Goal: Task Accomplishment & Management: Manage account settings

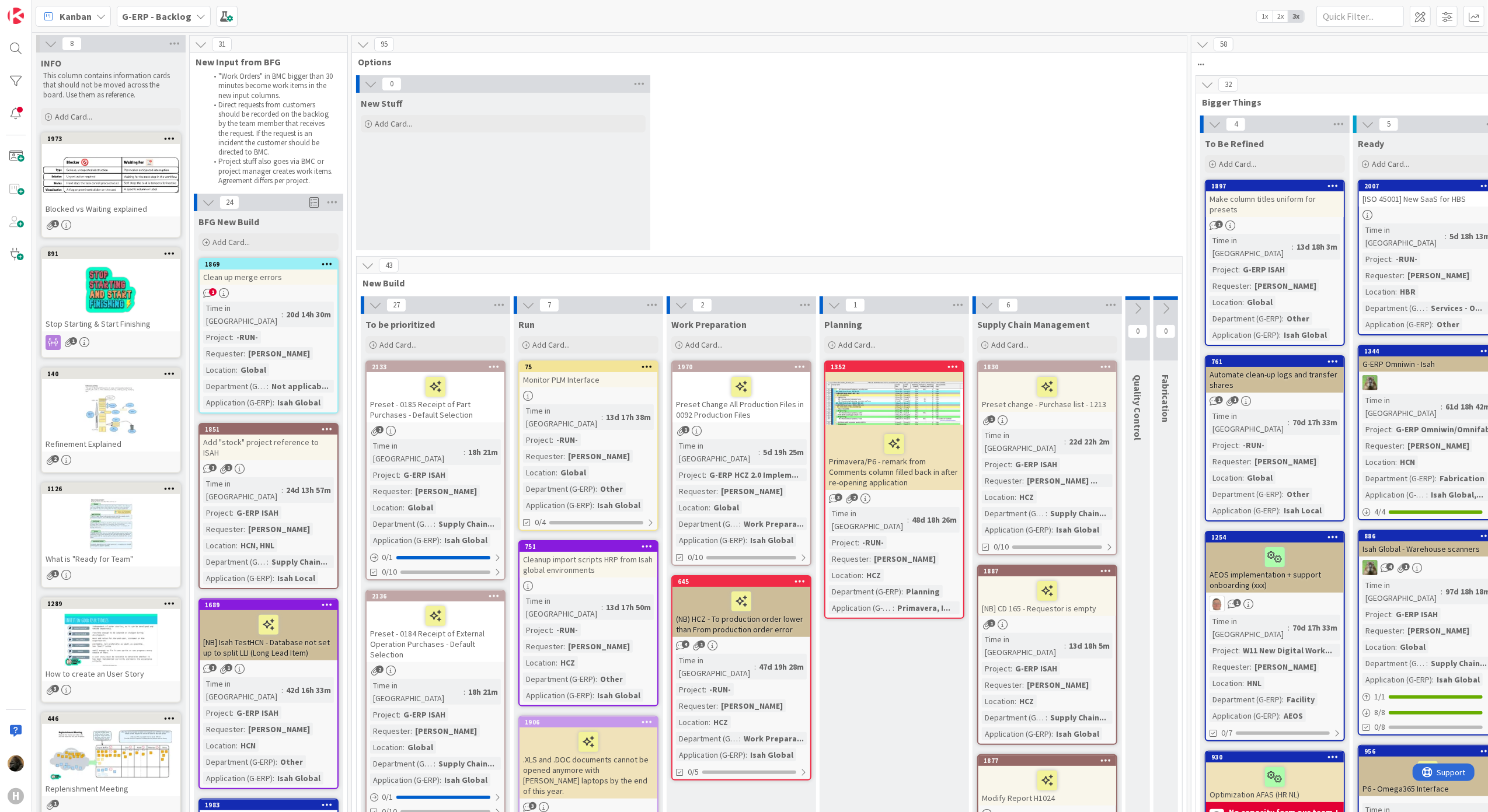
click at [284, 434] on div "Add "stock" project reference to ISAH" at bounding box center [269, 447] width 138 height 26
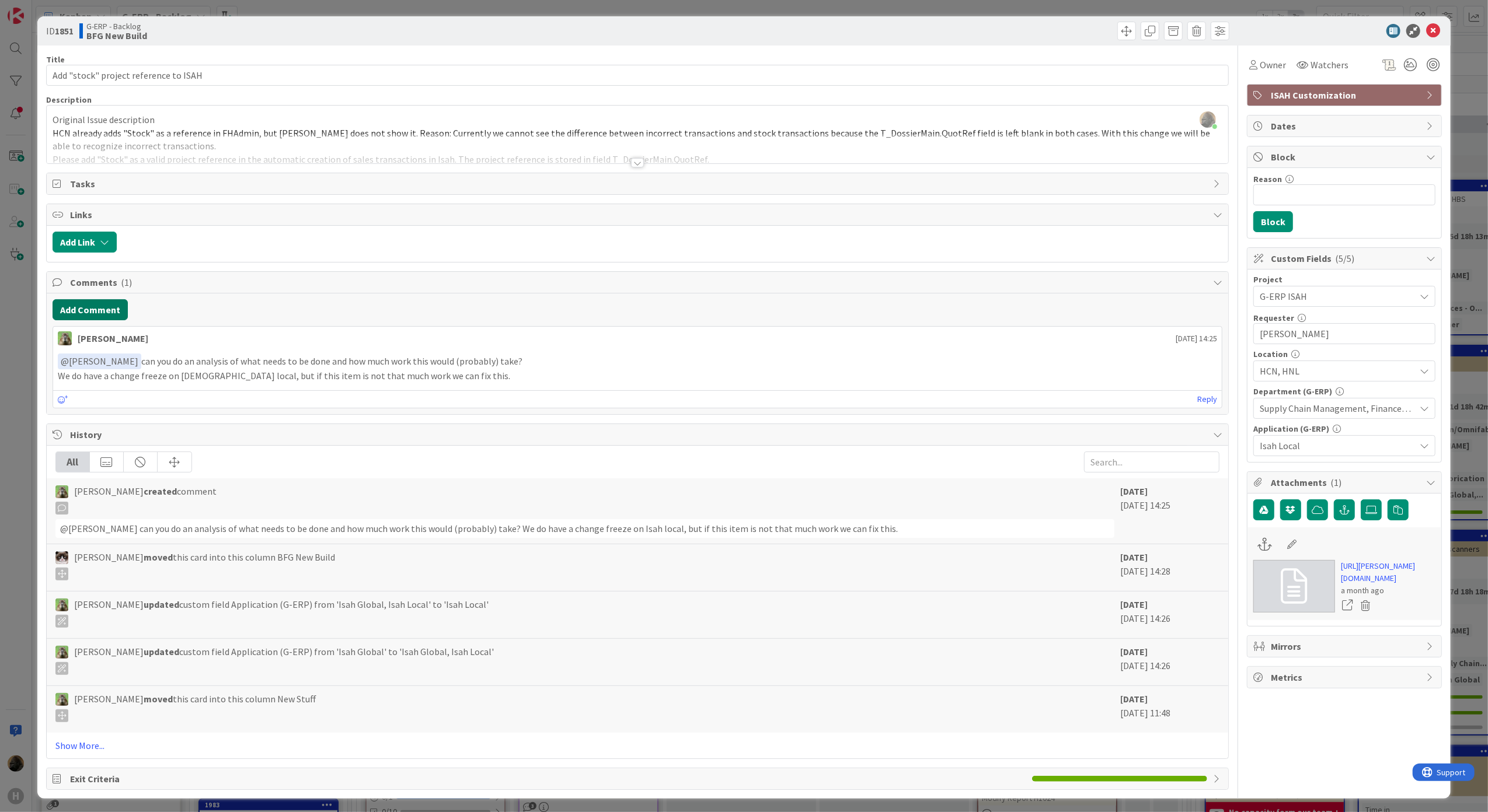
click at [98, 320] on button "Add Comment" at bounding box center [90, 309] width 76 height 21
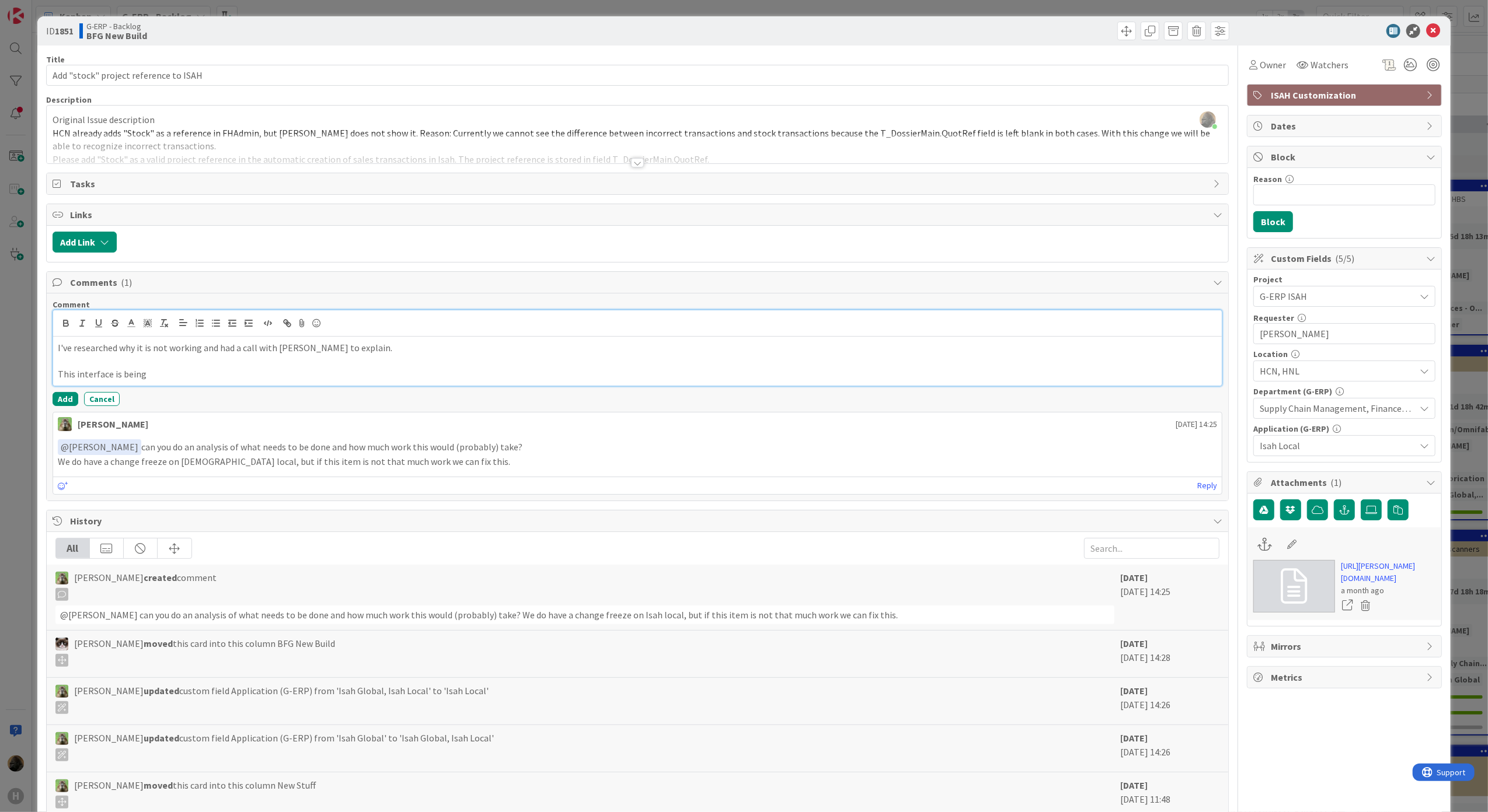
click at [368, 363] on p at bounding box center [638, 361] width 1160 height 14
click at [367, 370] on p "This interface is being" at bounding box center [638, 374] width 1160 height 14
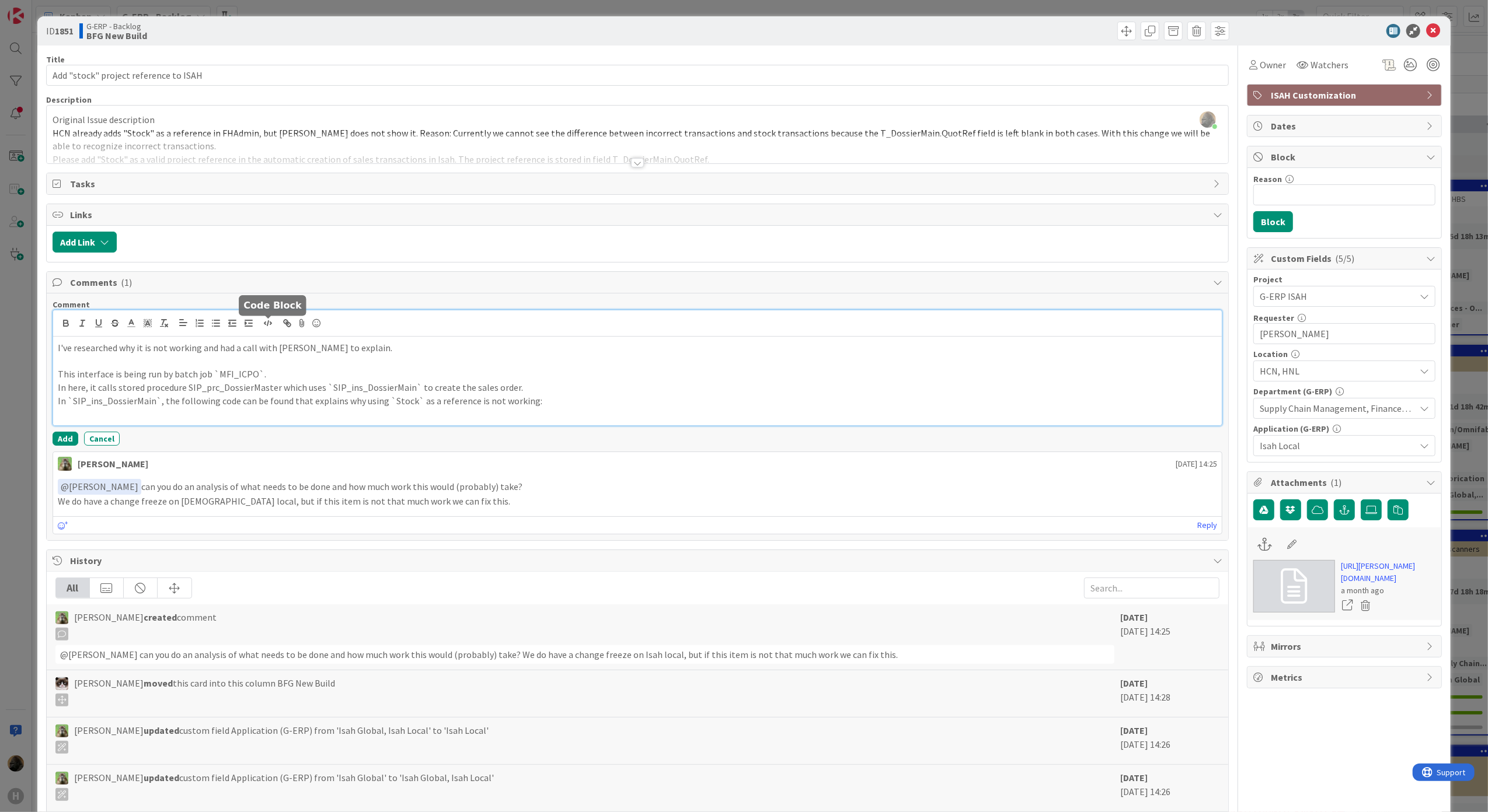
click at [266, 323] on icon "button" at bounding box center [268, 323] width 10 height 10
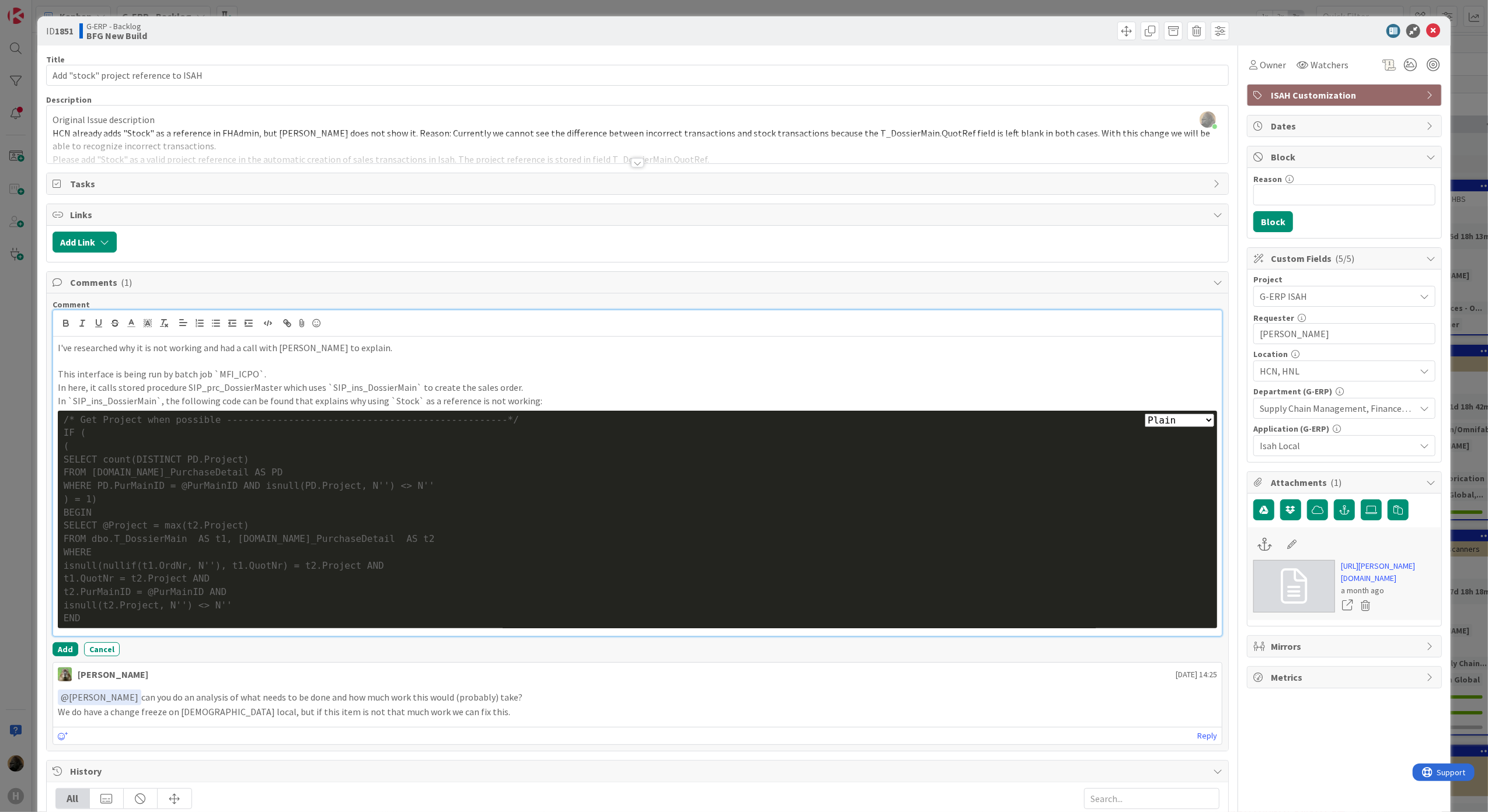
click at [1156, 427] on select "Plain Bash C++ C# CSS Diff HTML/XML Java JavaScript Markdown PHP Python Ruby SQL" at bounding box center [1180, 421] width 70 height 14
select select "sql"
click at [1145, 416] on select "Plain Bash C++ C# CSS Diff HTML/XML Java JavaScript Markdown PHP Python Ruby SQL" at bounding box center [1180, 421] width 70 height 14
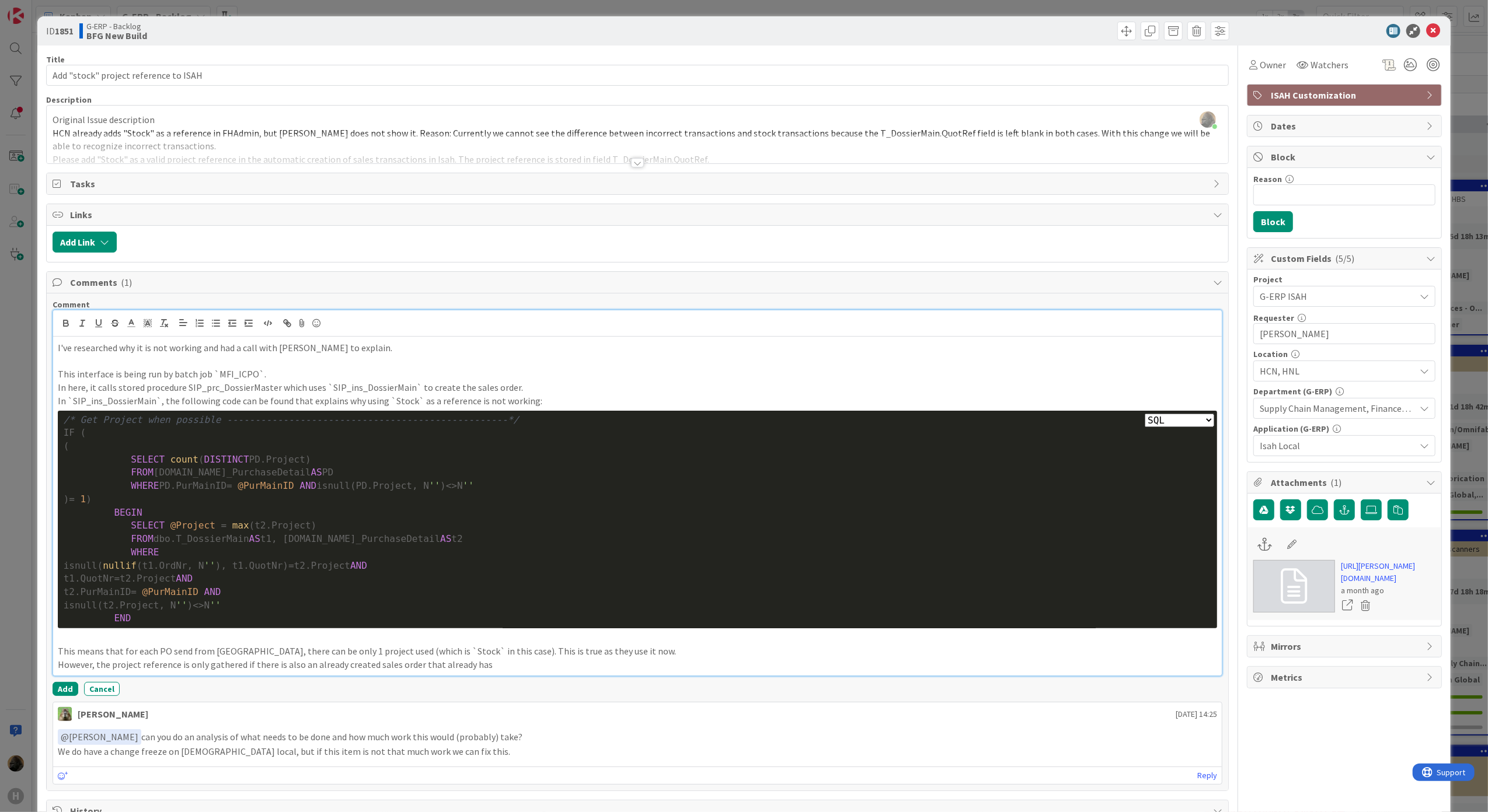
click at [501, 662] on p "However, the project reference is only gathered if there is also an already cre…" at bounding box center [638, 665] width 1160 height 14
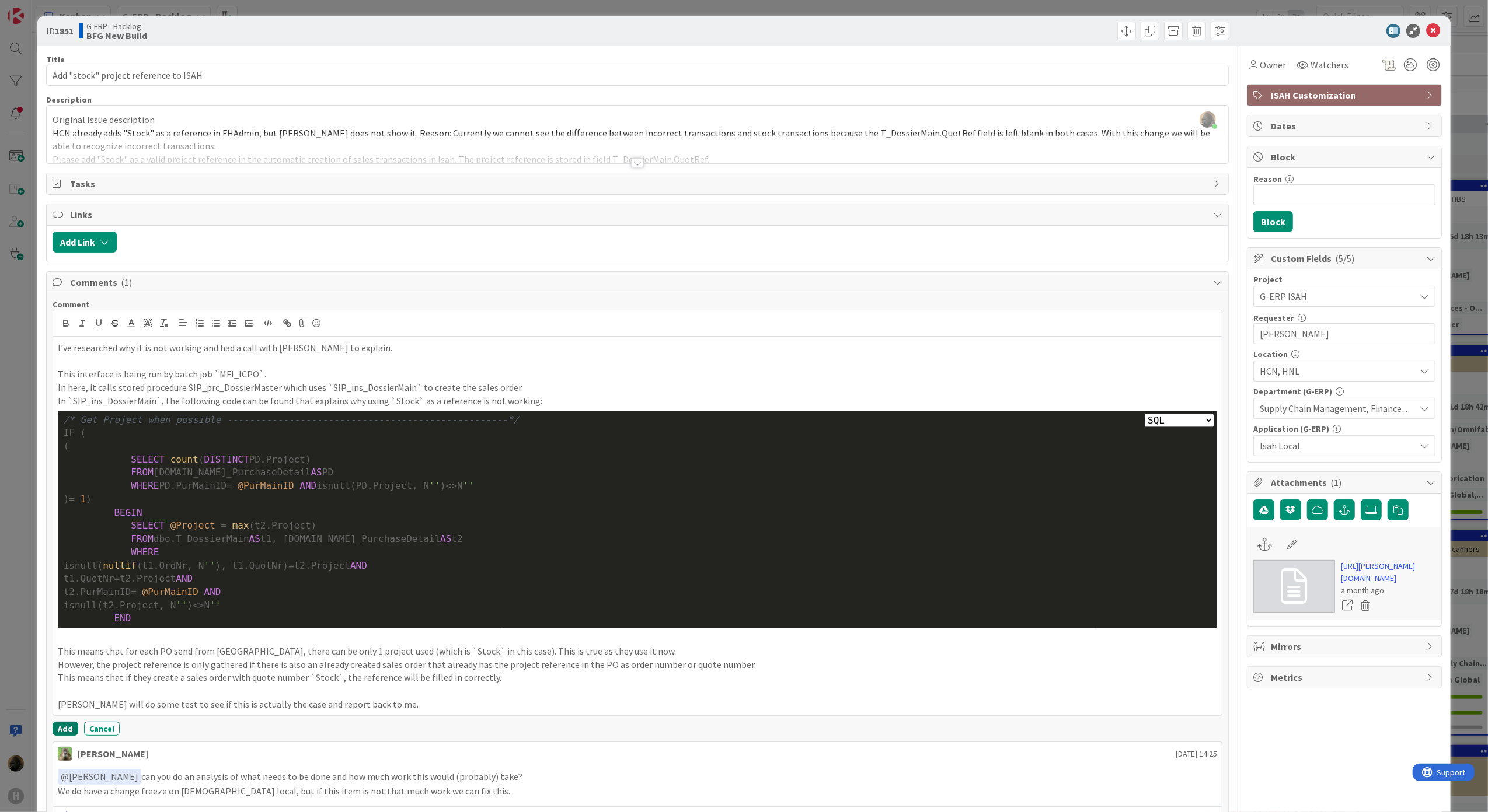
click at [66, 734] on button "Add" at bounding box center [66, 729] width 26 height 14
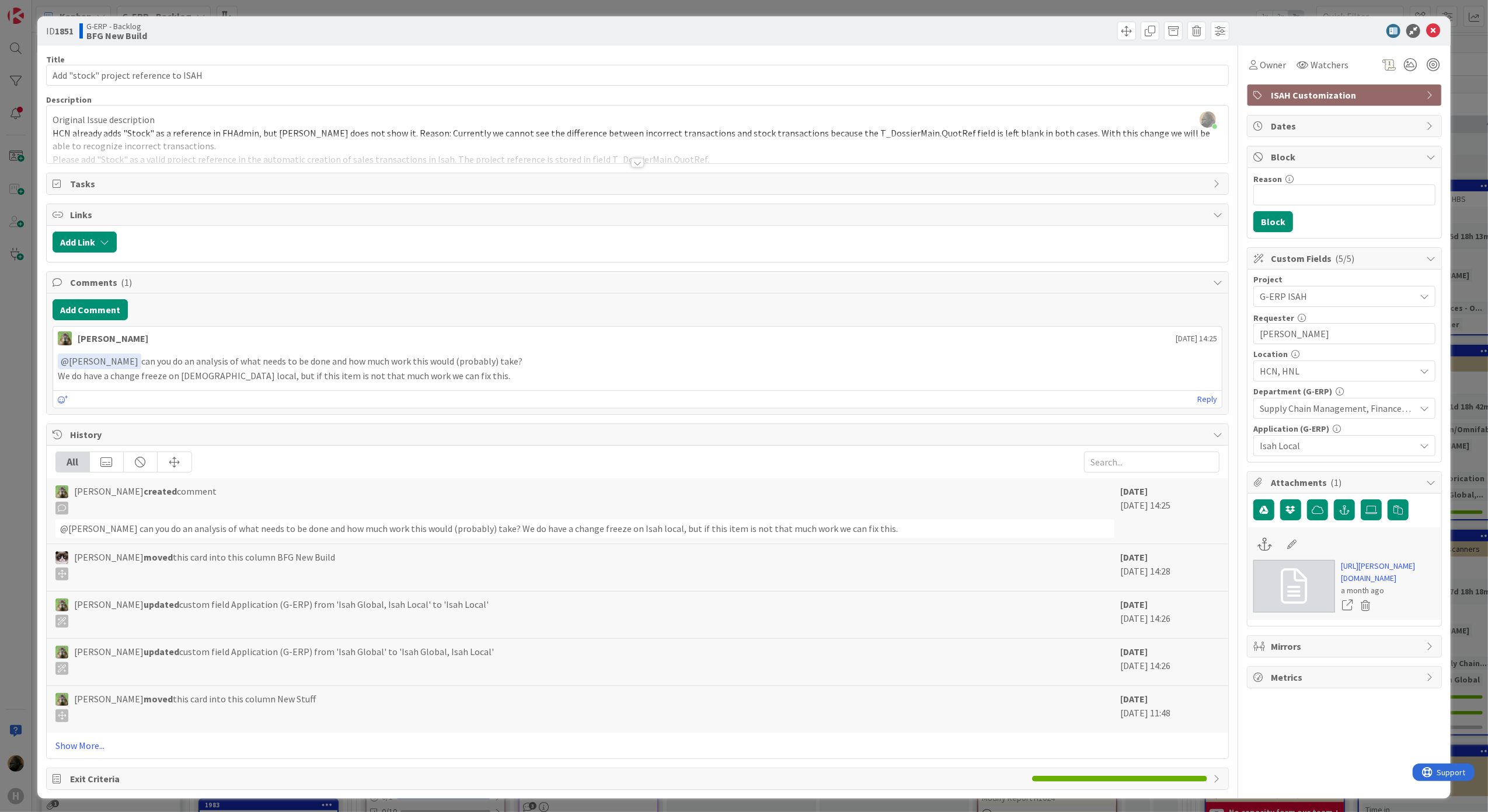
select select "sql"
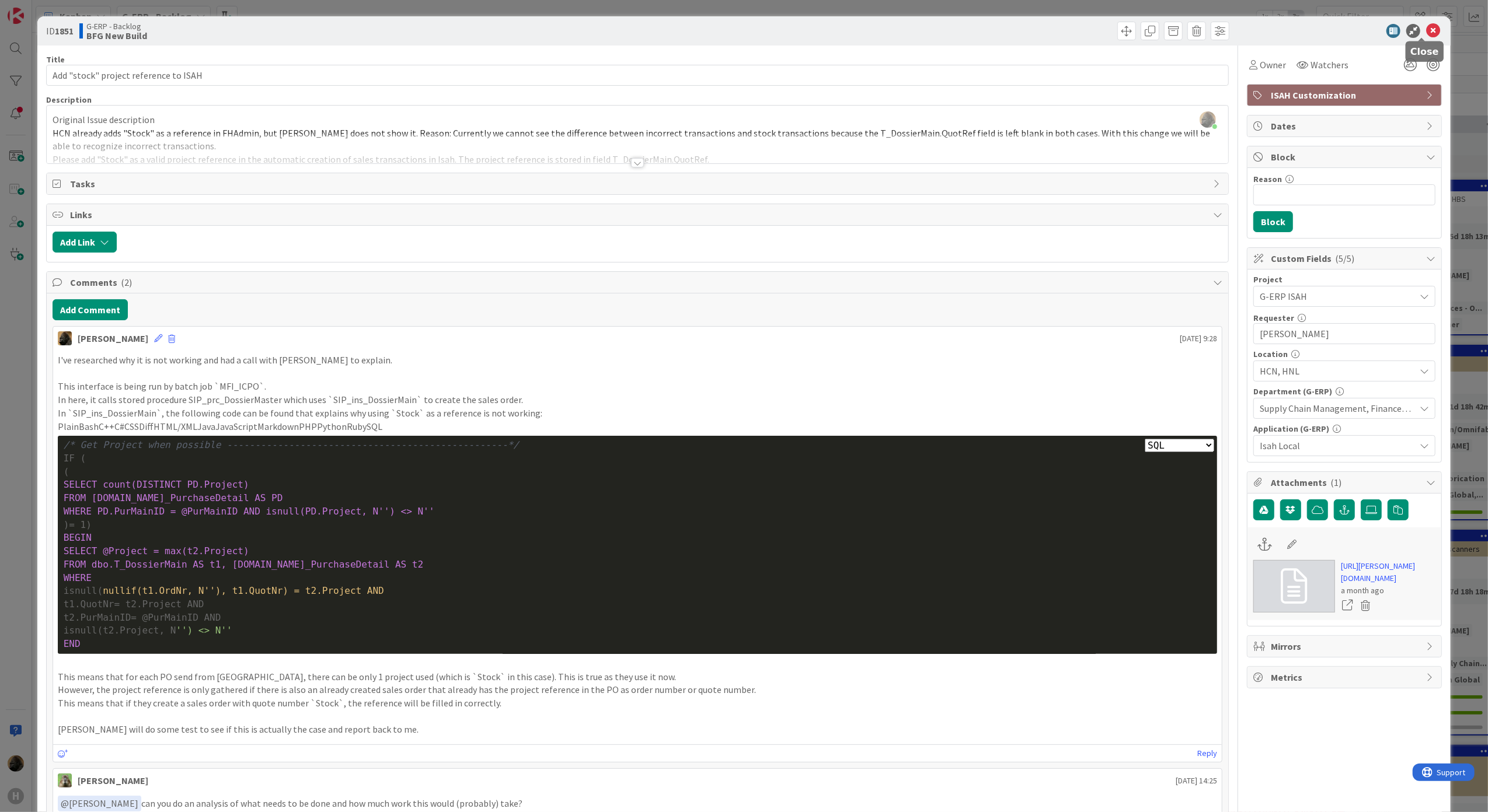
click at [1427, 33] on icon at bounding box center [1434, 31] width 14 height 14
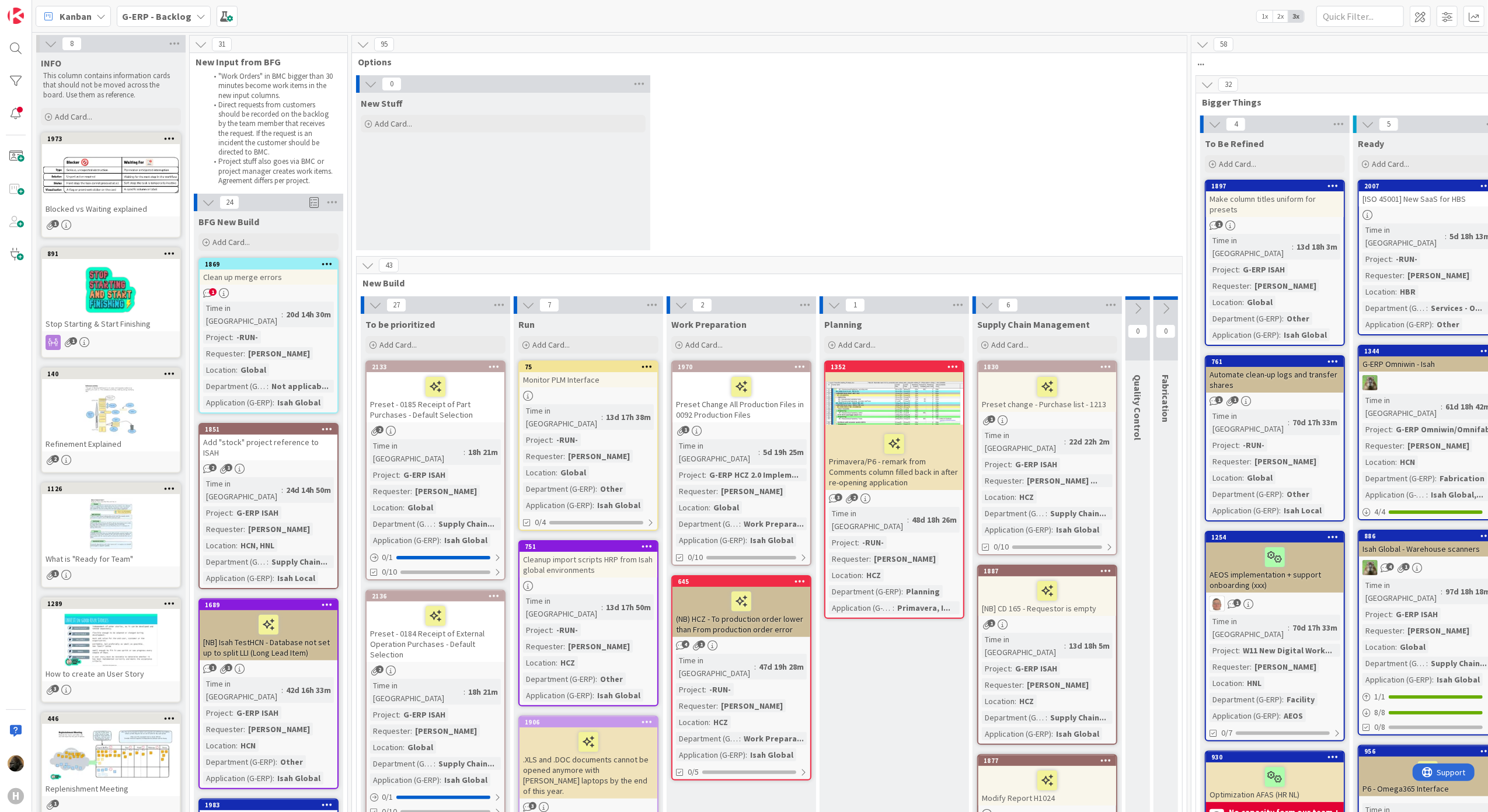
click at [154, 15] on b "G-ERP - Backlog" at bounding box center [157, 16] width 70 height 12
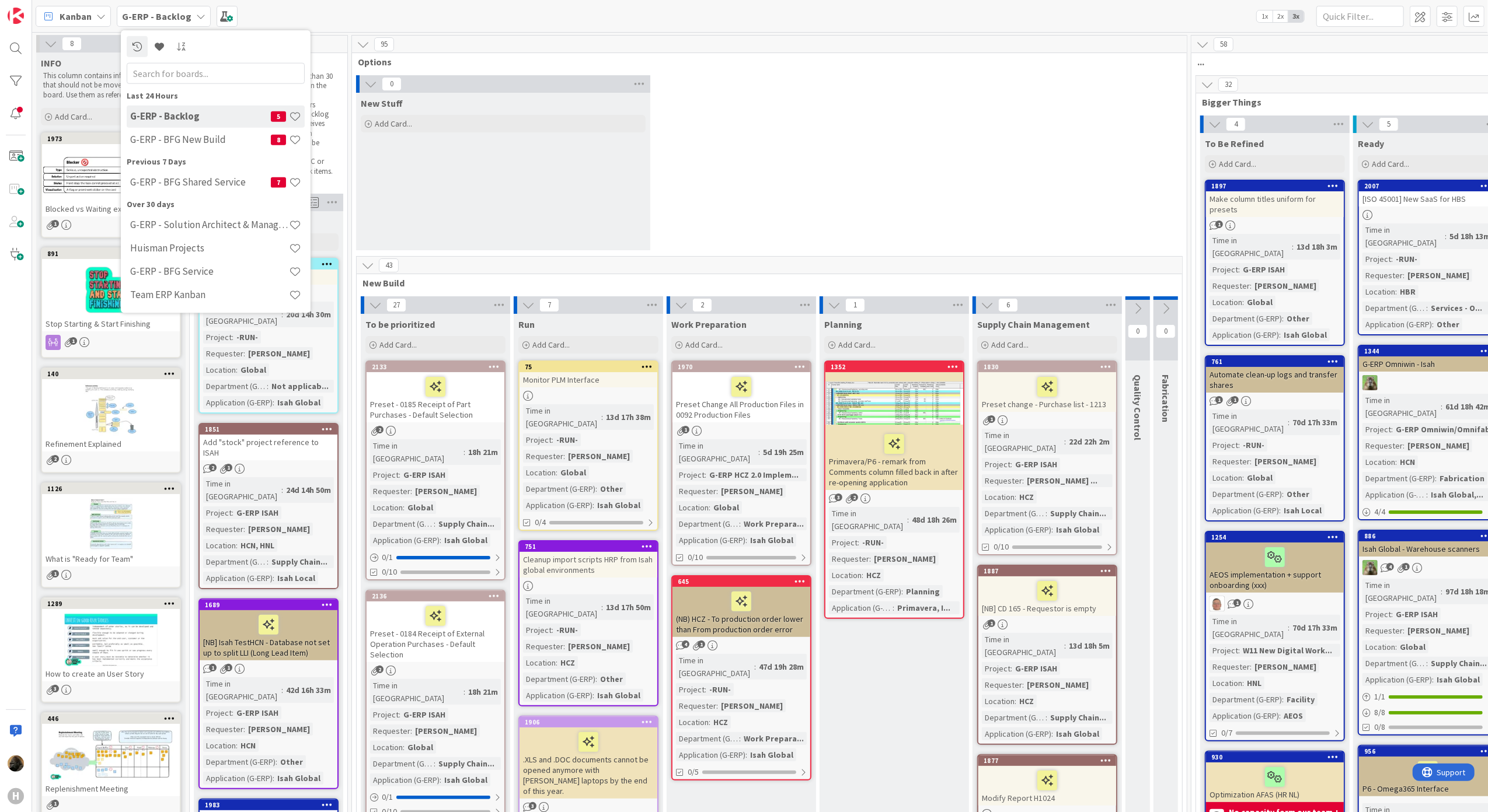
drag, startPoint x: 73, startPoint y: 0, endPoint x: 764, endPoint y: 82, distance: 695.8
click at [764, 82] on div "0 New Stuff Add Card..." at bounding box center [770, 166] width 830 height 181
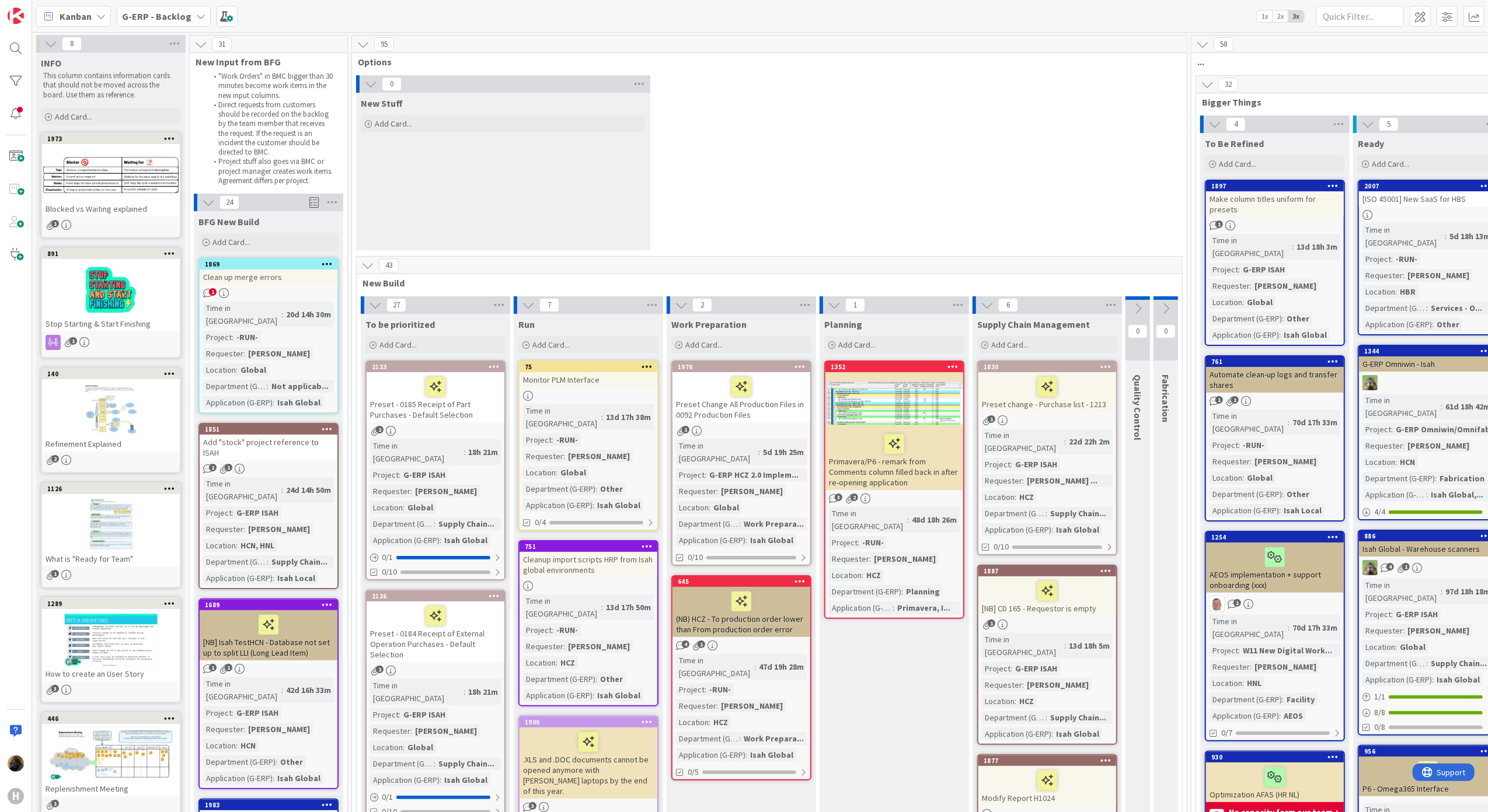
click at [54, 14] on icon at bounding box center [48, 16] width 15 height 15
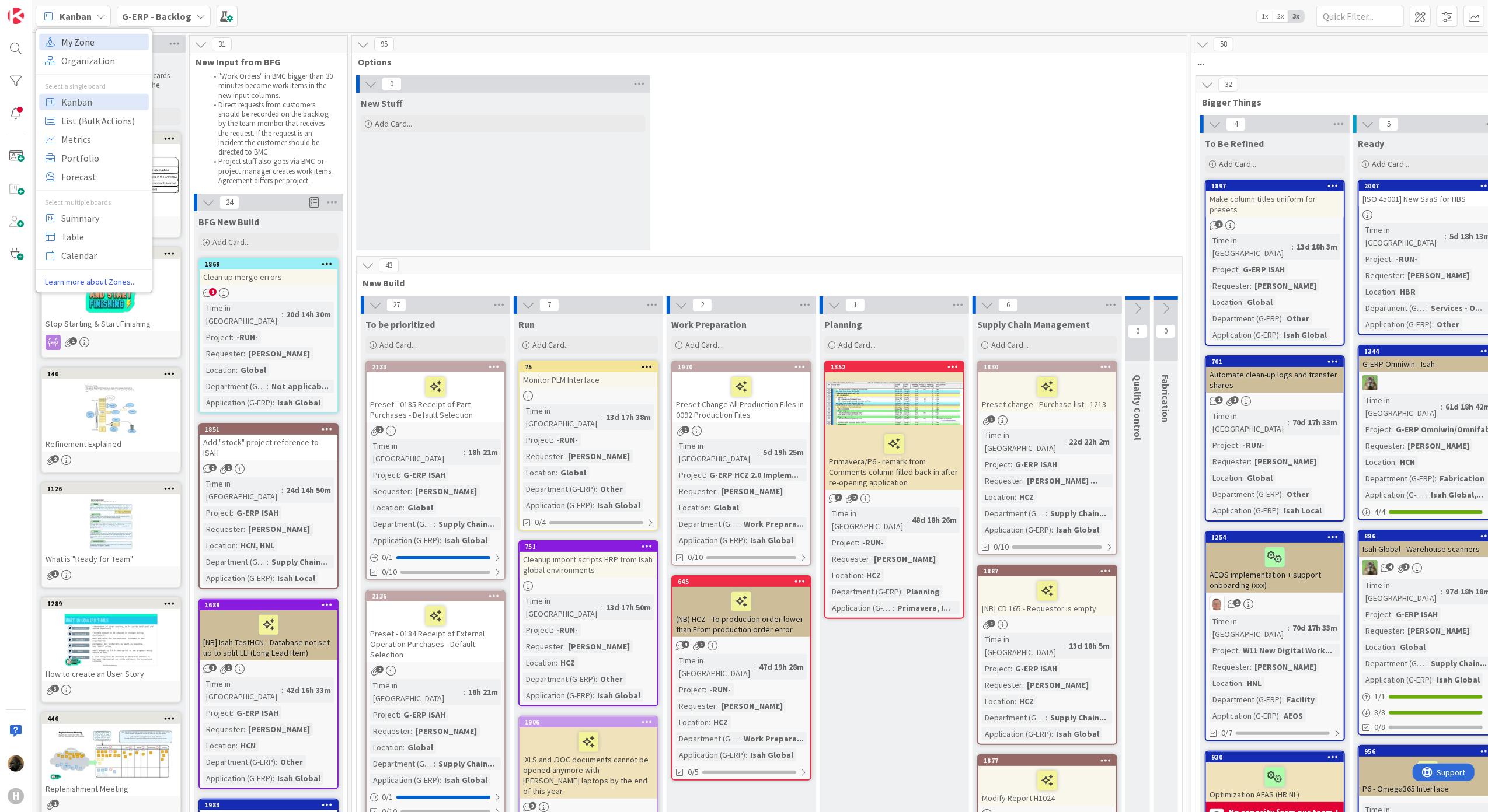
click at [97, 42] on span "My Zone" at bounding box center [103, 41] width 84 height 18
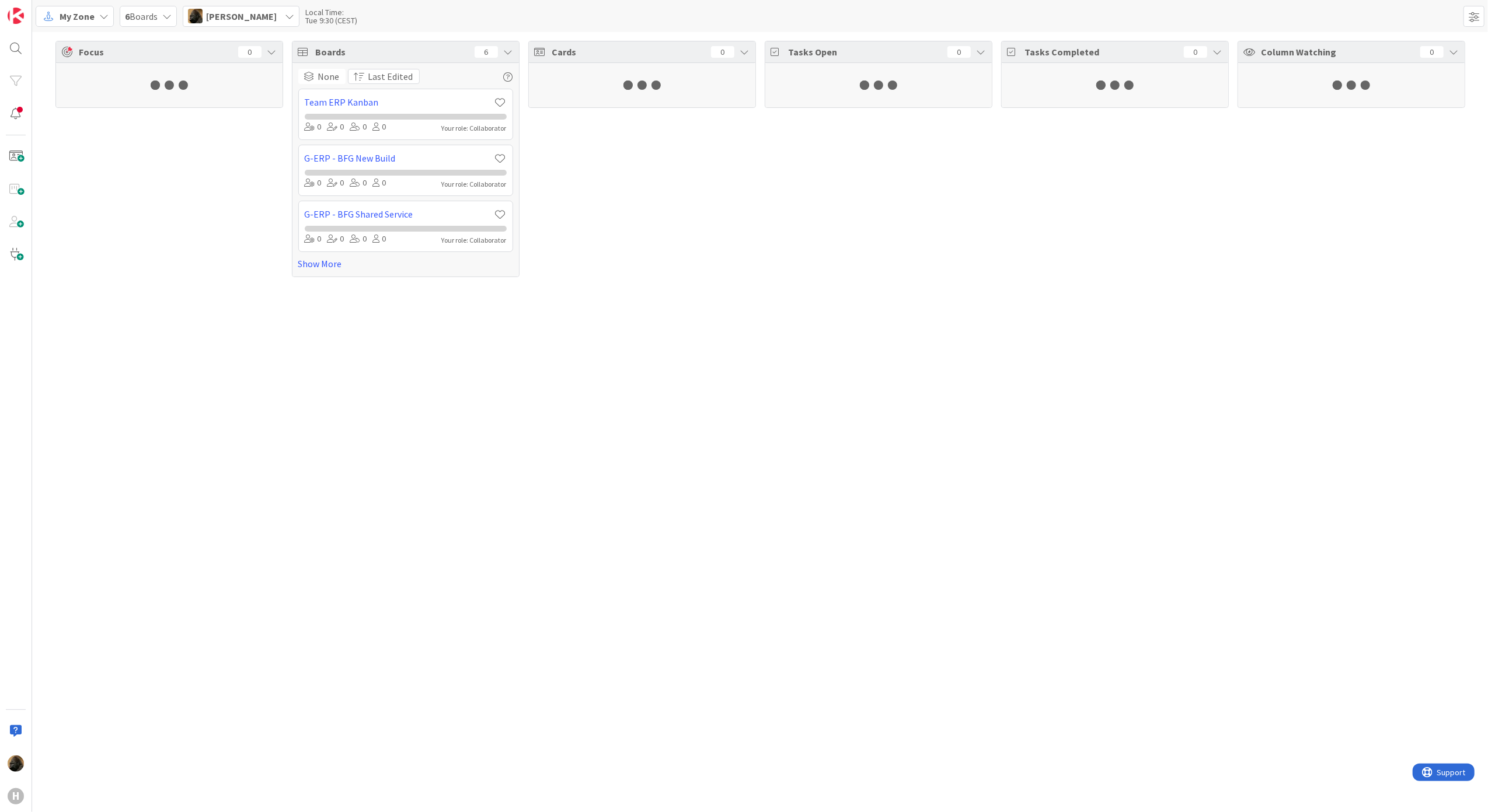
click at [90, 13] on span "My Zone" at bounding box center [77, 16] width 35 height 14
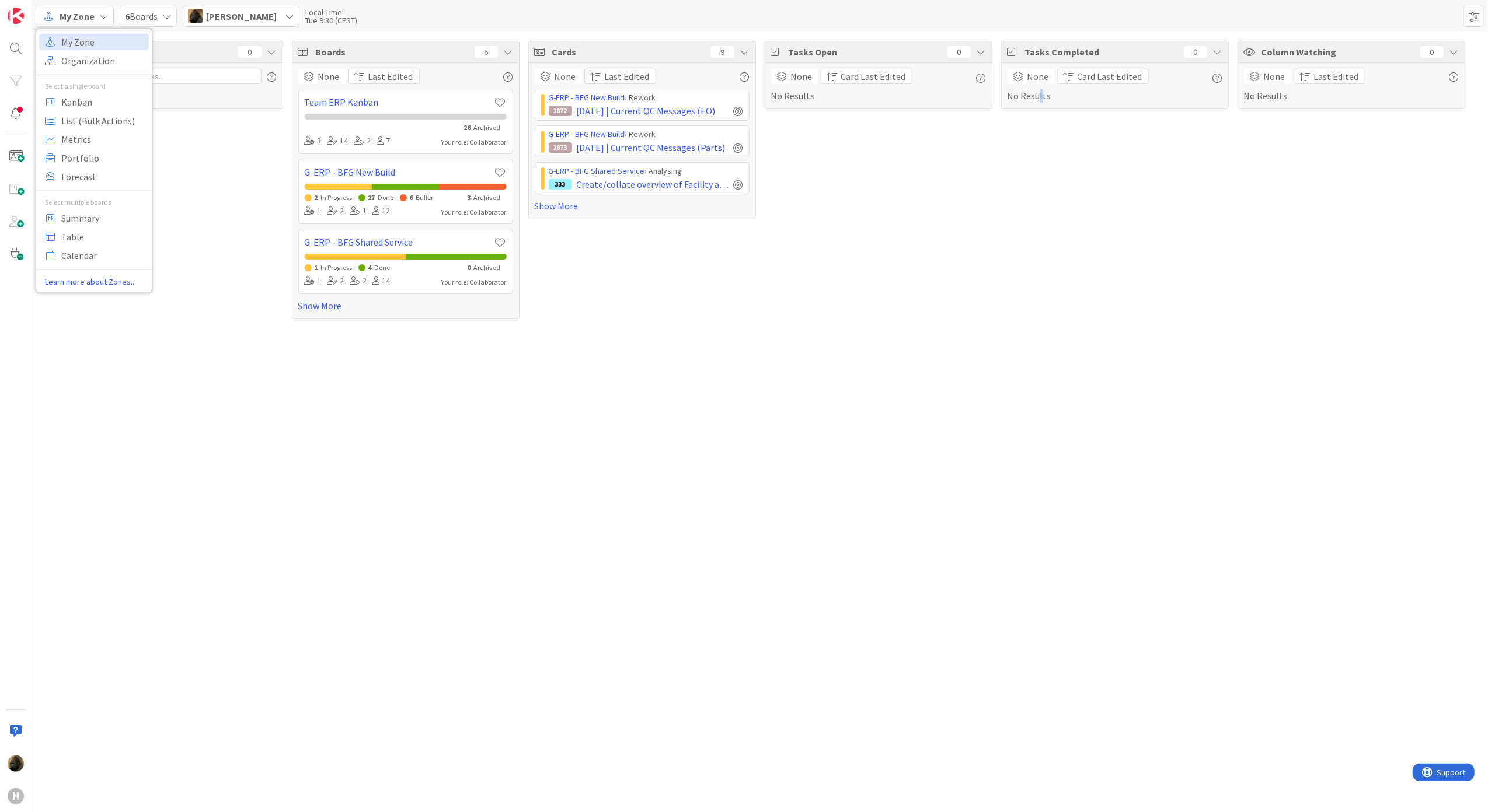
click at [1042, 531] on div "Focus 0 No Results Boards 6 None Last Edited Team ERP Kanban 26 Archived 3 14 2…" at bounding box center [761, 423] width 1457 height 781
click at [743, 269] on div "Cards 9 None Last Edited G-ERP - BFG New Build › Rework 1872 2025-10-01 | Curre…" at bounding box center [642, 179] width 228 height 278
click at [571, 209] on link "Show More" at bounding box center [642, 206] width 215 height 14
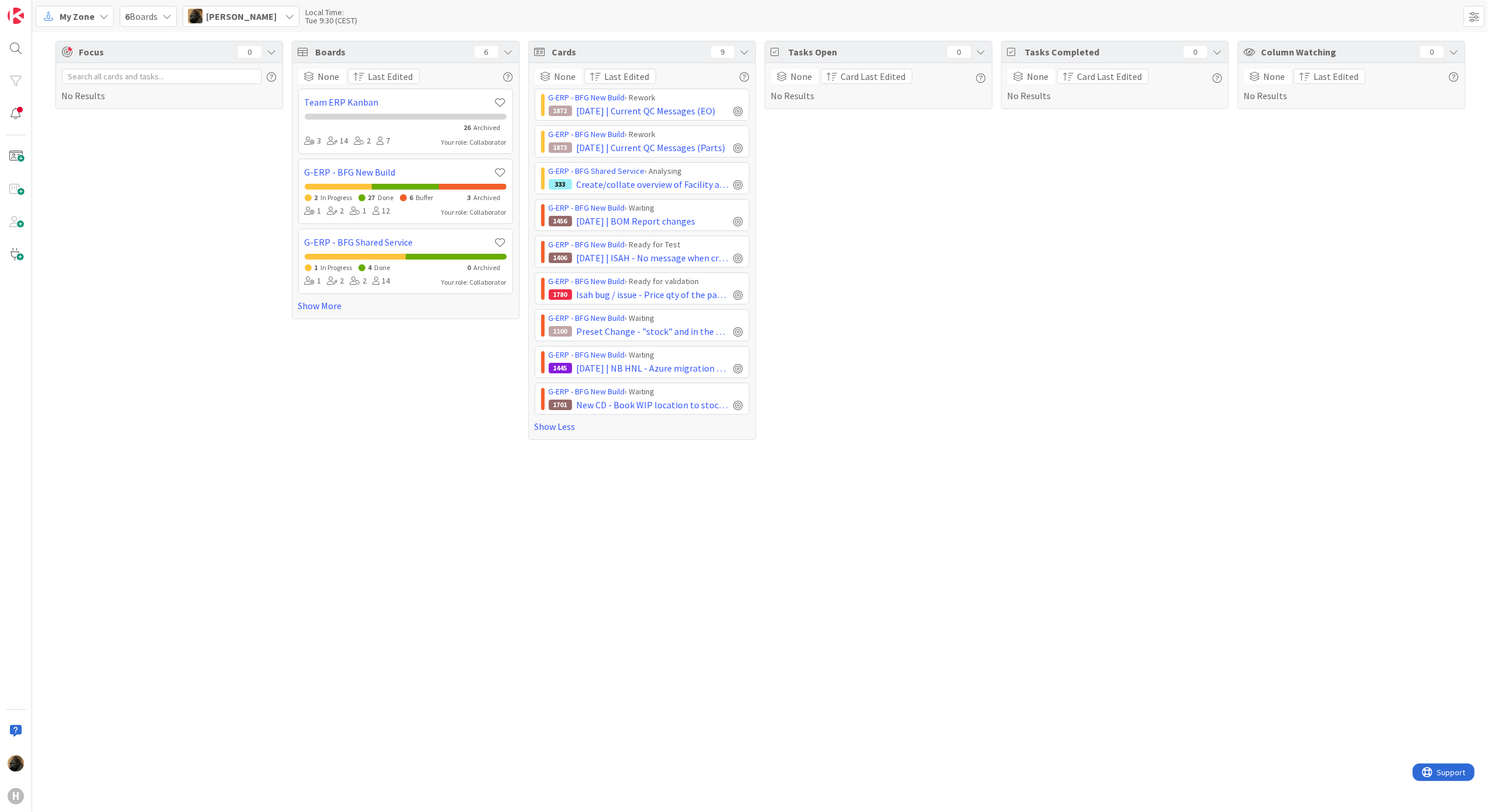
click at [167, 397] on div "Focus 0 No Results" at bounding box center [169, 240] width 228 height 399
click at [436, 488] on div "Focus 0 No Results Boards 6 None Last Edited Team ERP Kanban 26 Archived 3 14 2…" at bounding box center [761, 423] width 1457 height 781
click at [219, 520] on div "Focus 0 No Results Boards 6 None Last Edited Team ERP Kanban 26 Archived 3 14 2…" at bounding box center [761, 423] width 1457 height 781
click at [405, 458] on div "Focus 0 No Results Boards 6 None Last Edited Team ERP Kanban 26 Archived 3 14 2…" at bounding box center [761, 423] width 1457 height 781
click at [653, 412] on span "New CD - Book WIP location to stock location in 0836 WIP locations" at bounding box center [653, 405] width 152 height 14
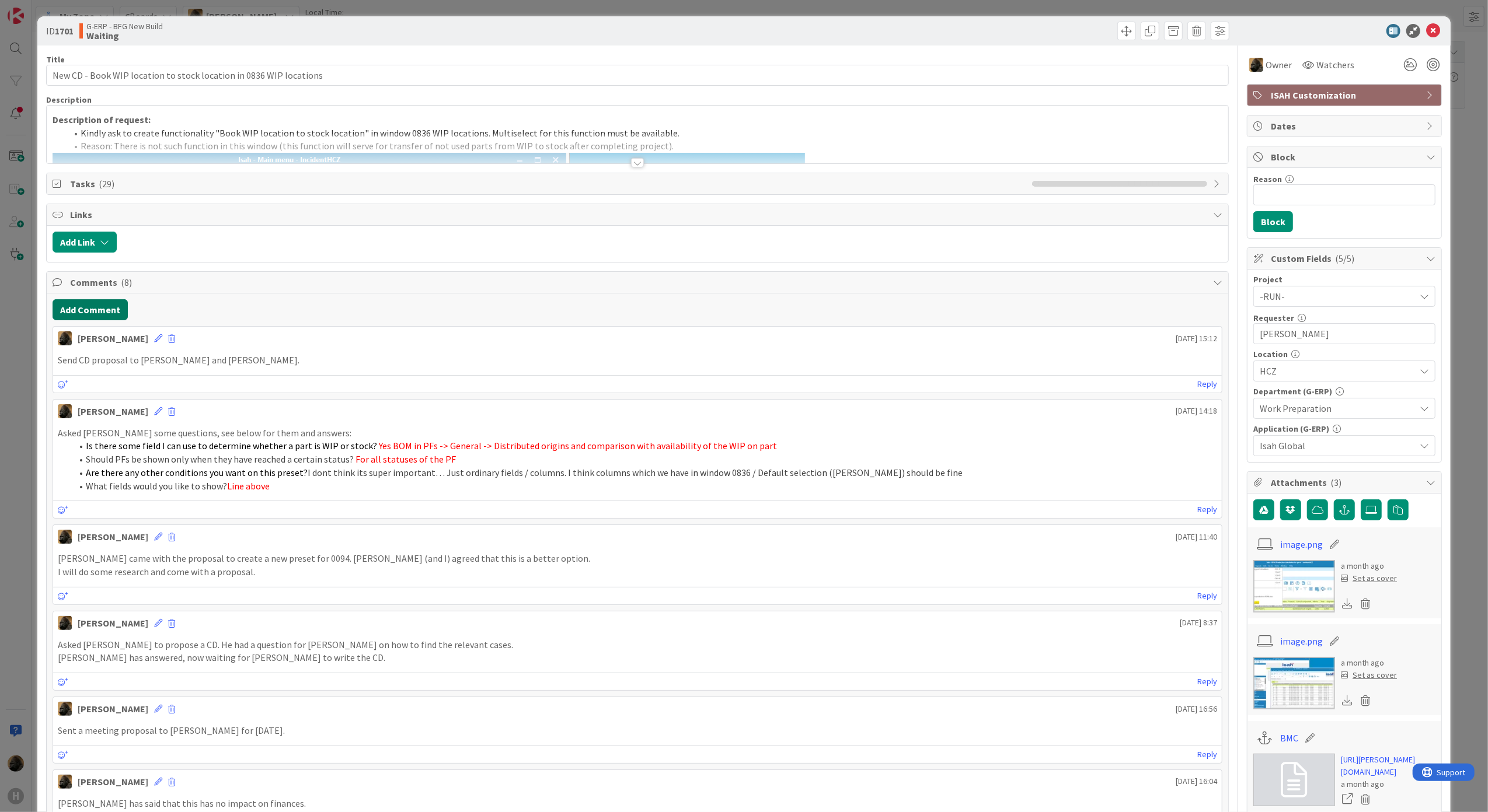
click at [68, 308] on button "Add Comment" at bounding box center [90, 309] width 76 height 21
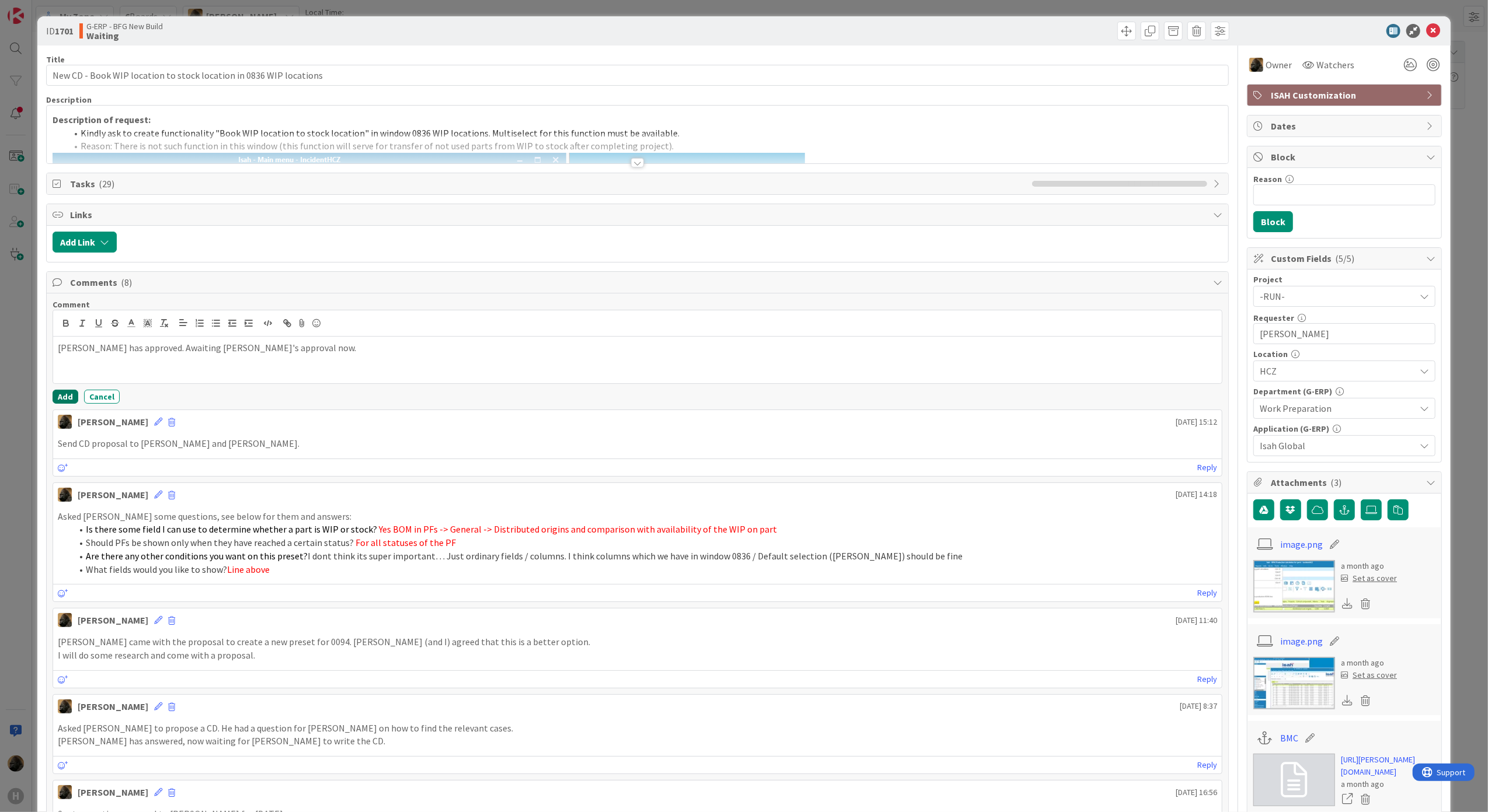
click at [73, 404] on button "Add" at bounding box center [66, 396] width 26 height 14
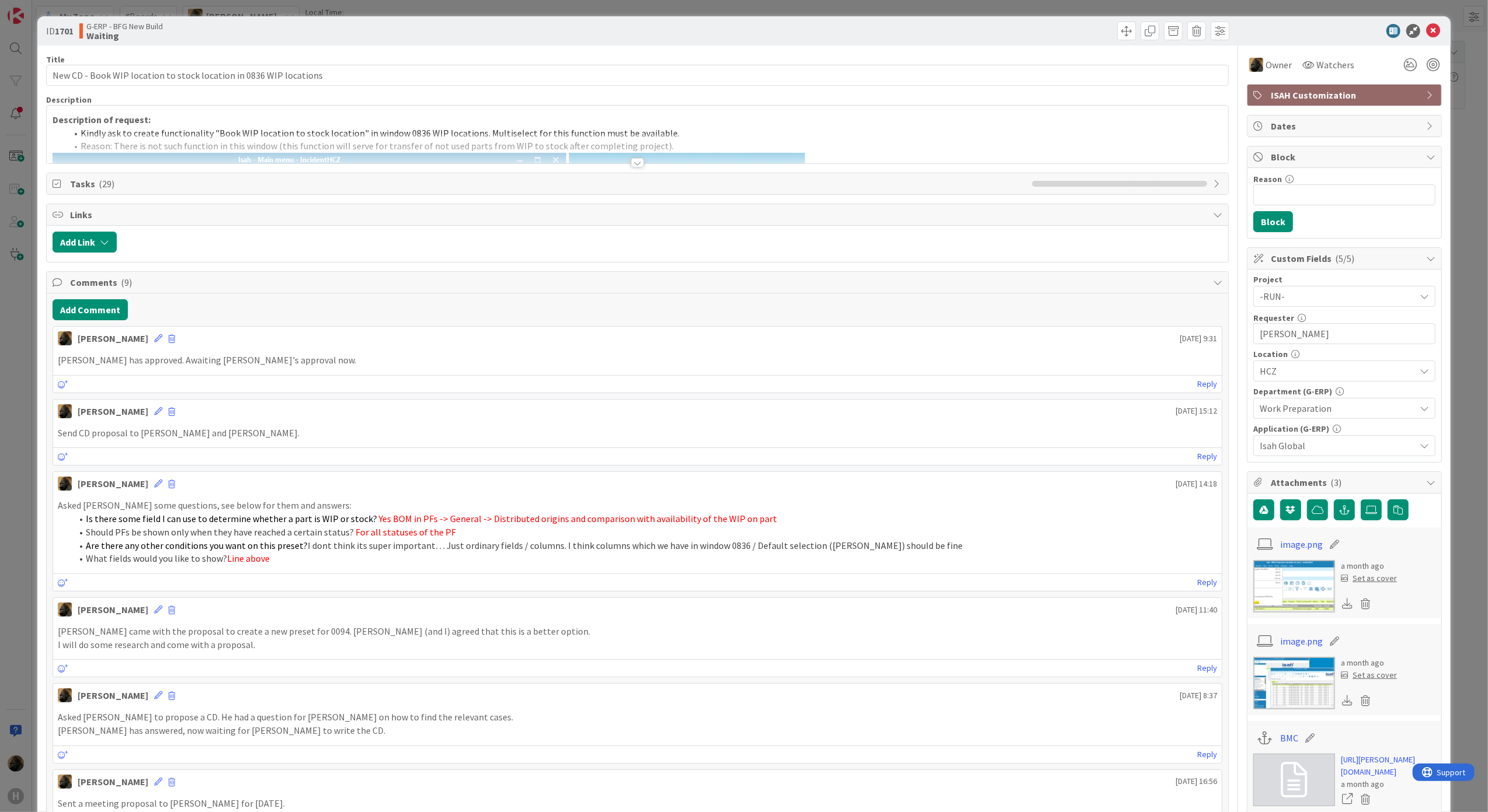
click at [1428, 38] on div "ID 1701 G-ERP - BFG New Build Waiting" at bounding box center [744, 31] width 1414 height 29
click at [1427, 36] on icon at bounding box center [1434, 31] width 14 height 14
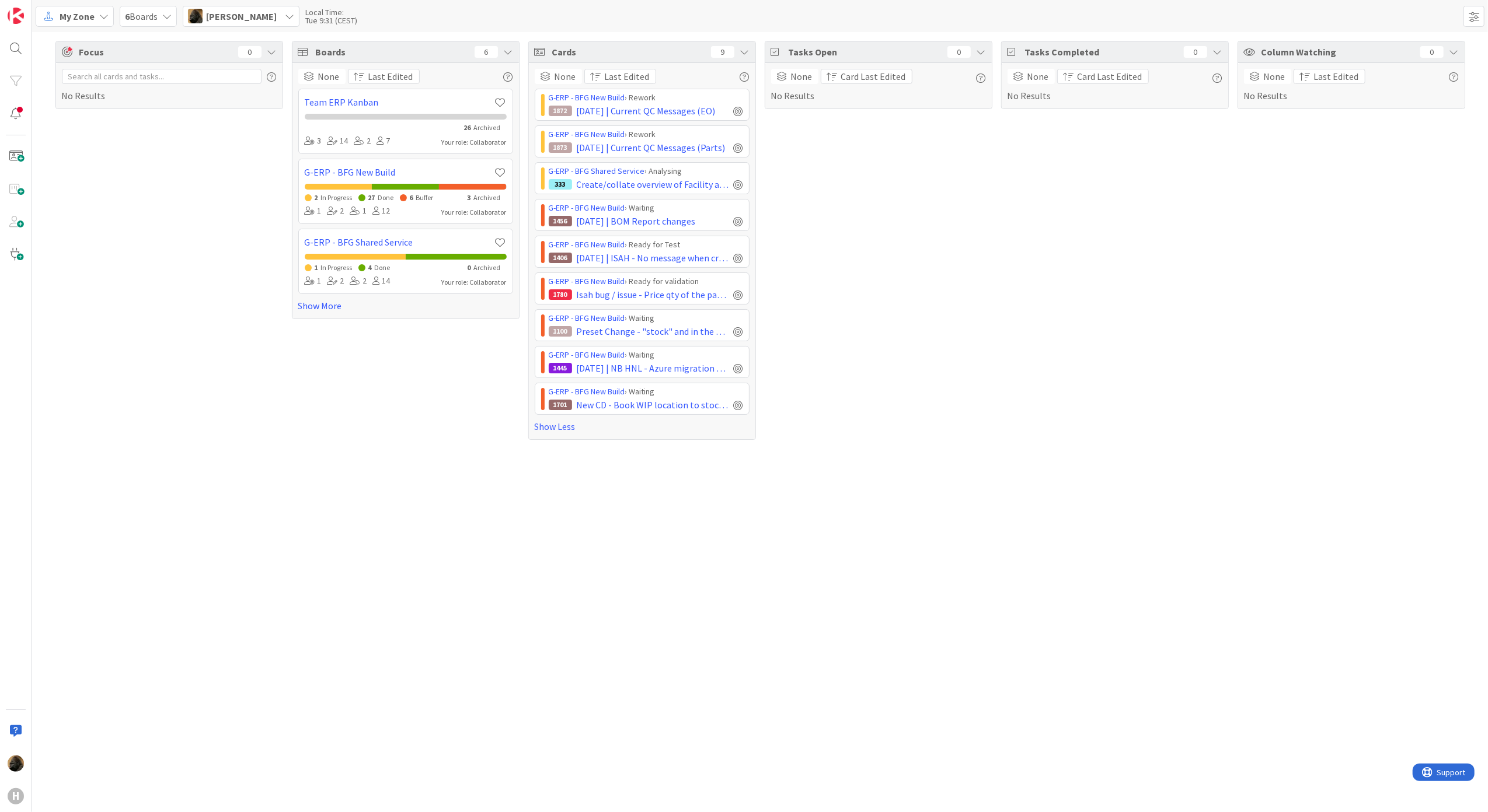
click at [369, 384] on div "Boards 6 None Last Edited Team ERP Kanban 26 Archived 3 14 2 7 Your role: Colla…" at bounding box center [406, 240] width 228 height 399
click at [871, 427] on div "Tasks Open 0 None Card Last Edited No Results" at bounding box center [879, 240] width 228 height 399
click at [674, 338] on span "Preset Change - "stock" and in the "part issues" columns: part type manufacture…" at bounding box center [653, 332] width 152 height 14
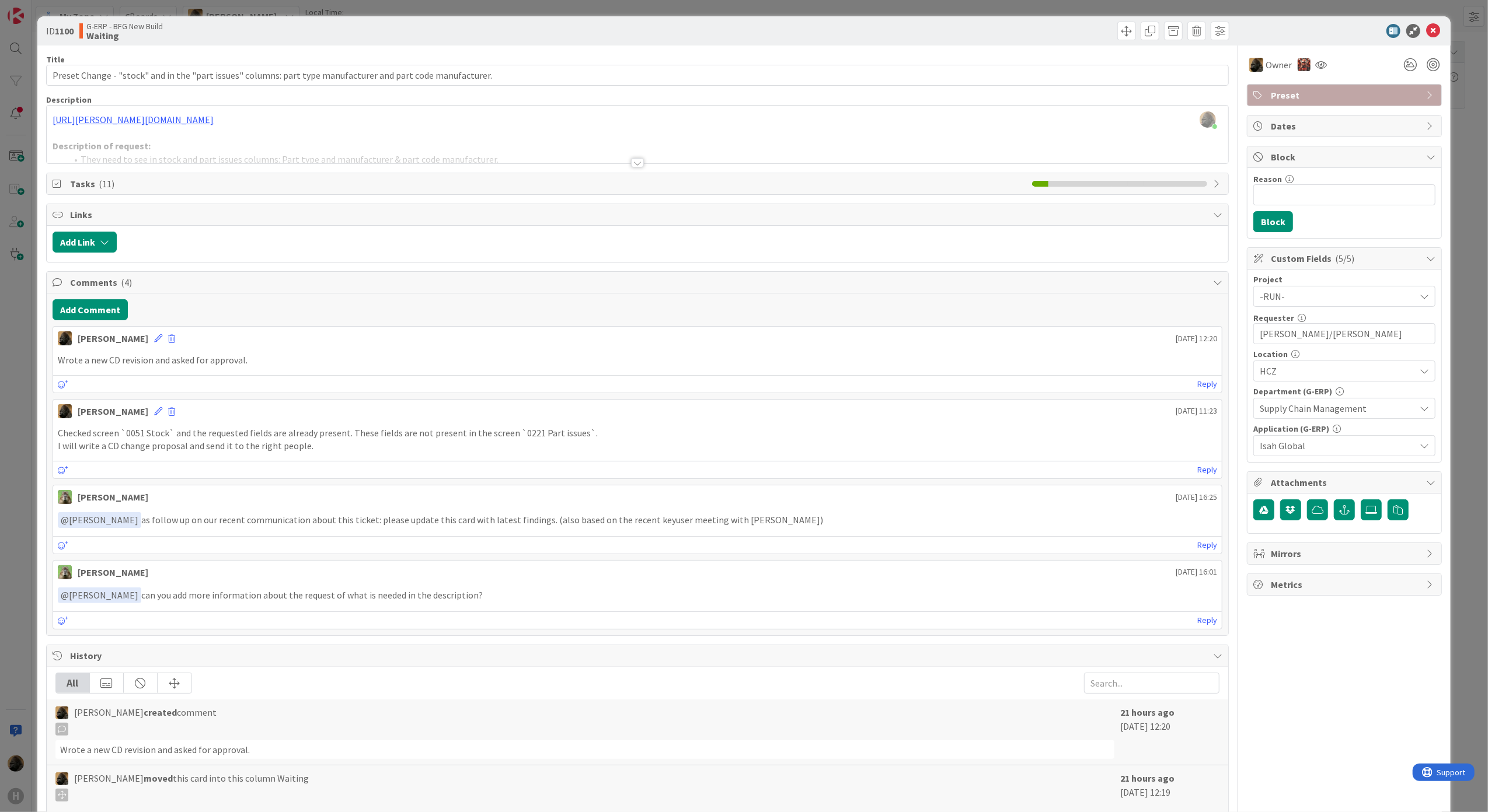
click at [631, 164] on div at bounding box center [637, 162] width 13 height 9
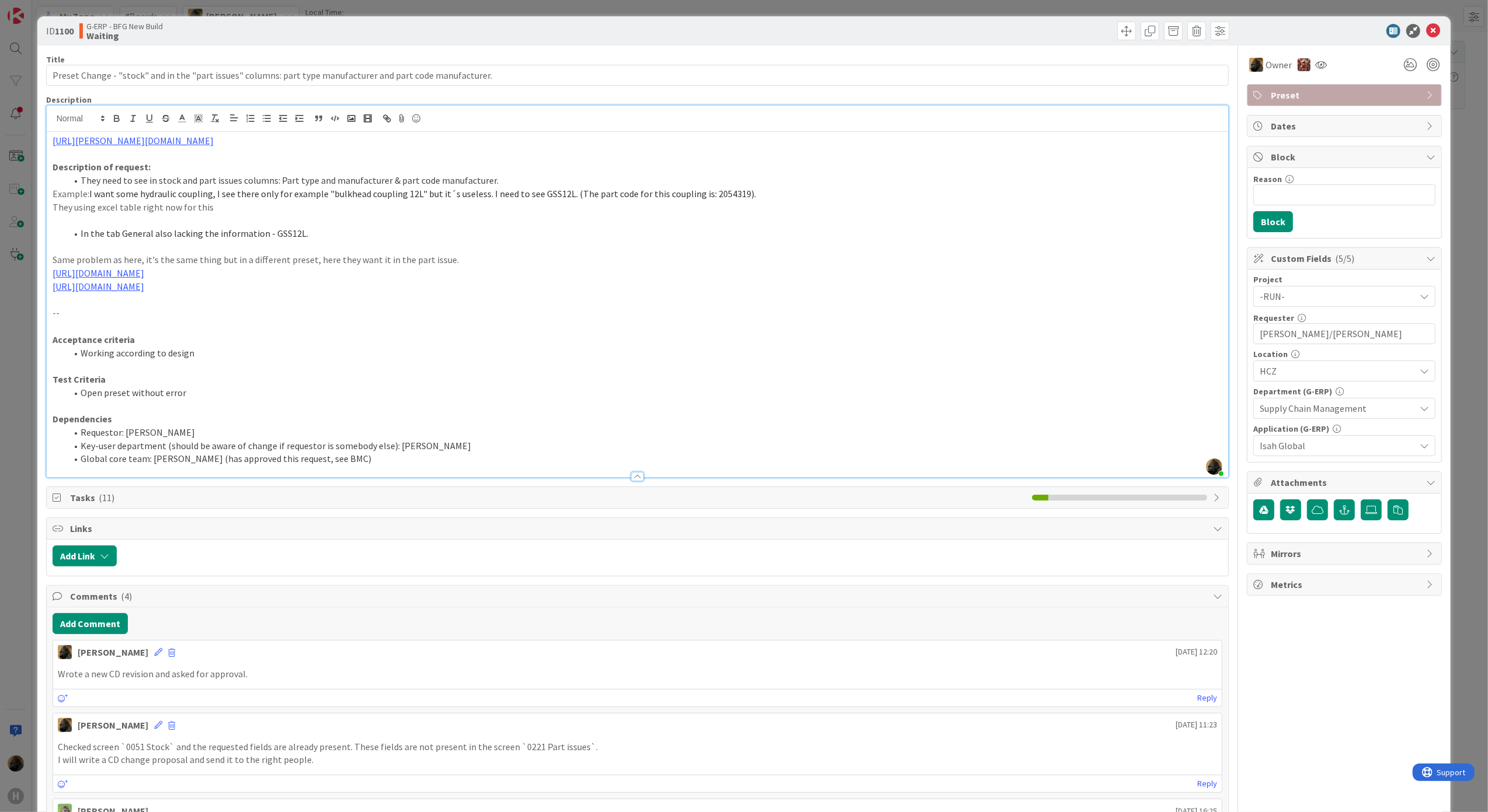
click at [631, 475] on div at bounding box center [637, 476] width 13 height 9
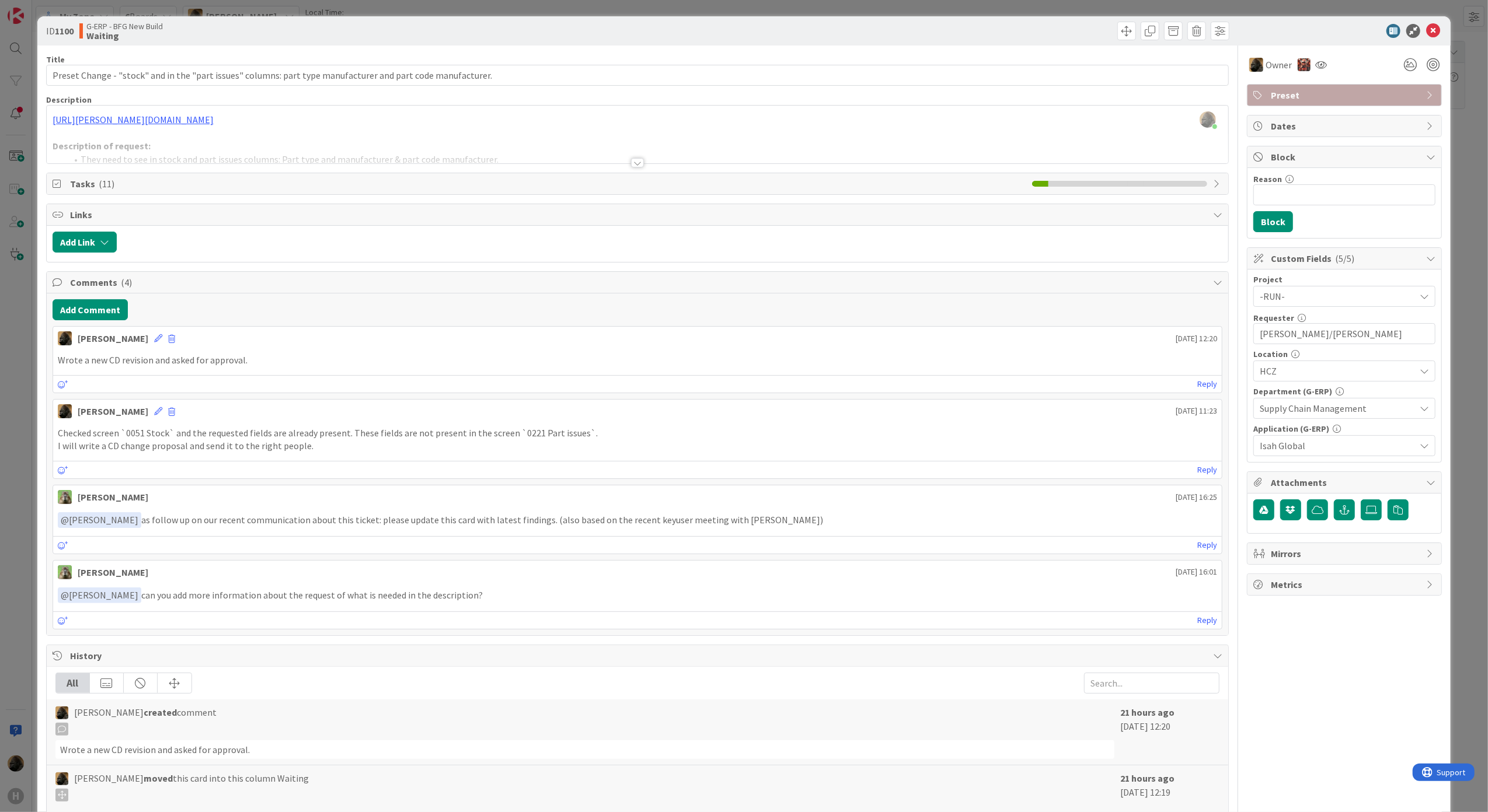
click at [464, 437] on p "Checked screen `0051 Stock` and the requested fields are already present. These…" at bounding box center [638, 434] width 1160 height 14
click at [636, 165] on div at bounding box center [637, 162] width 13 height 9
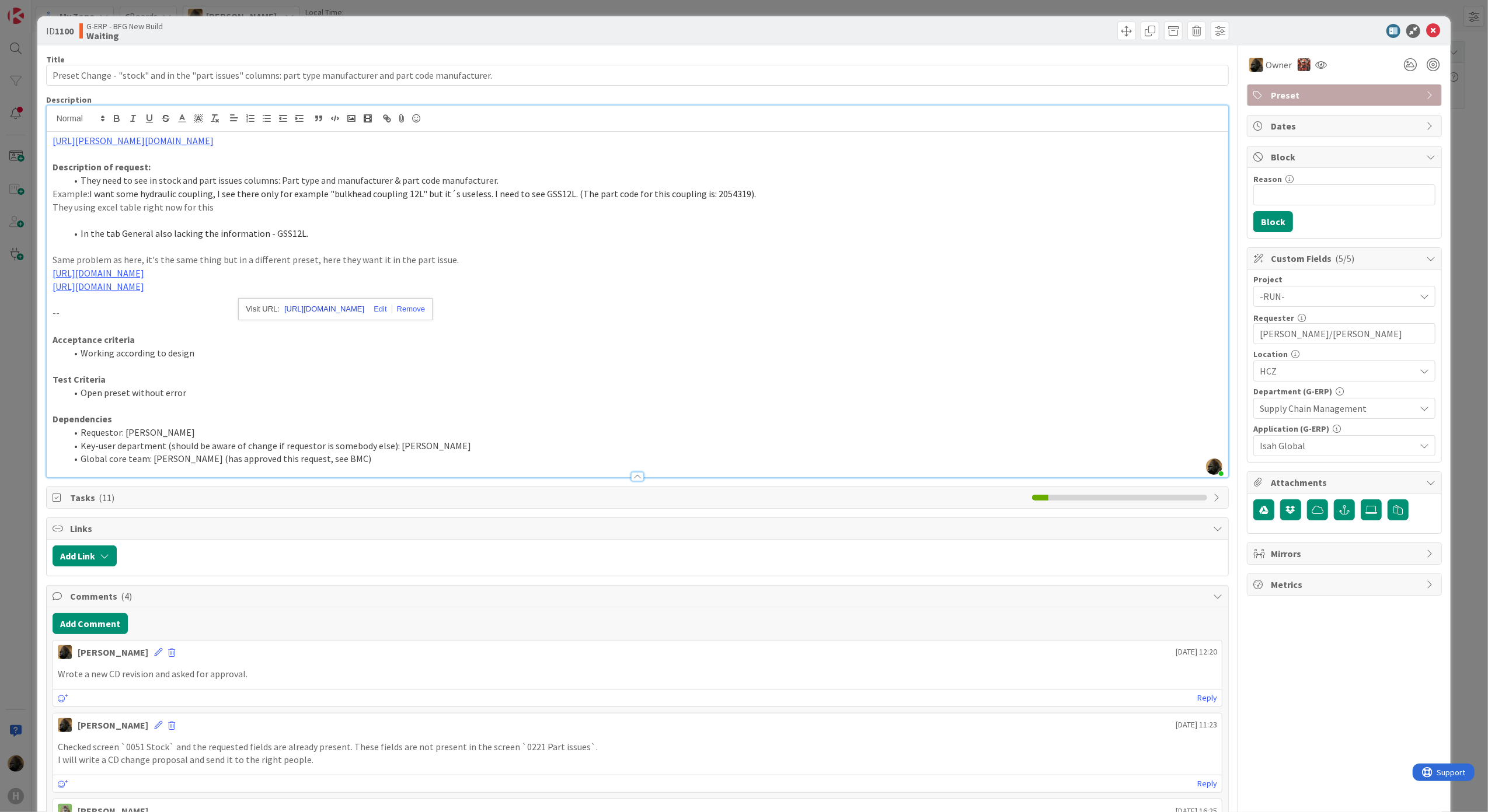
click at [325, 317] on link "https://kanbanzone.io/b/H1HLnhm2/c/504-CD-PRE-028-Preset-change-add-info-into-s…" at bounding box center [324, 309] width 80 height 15
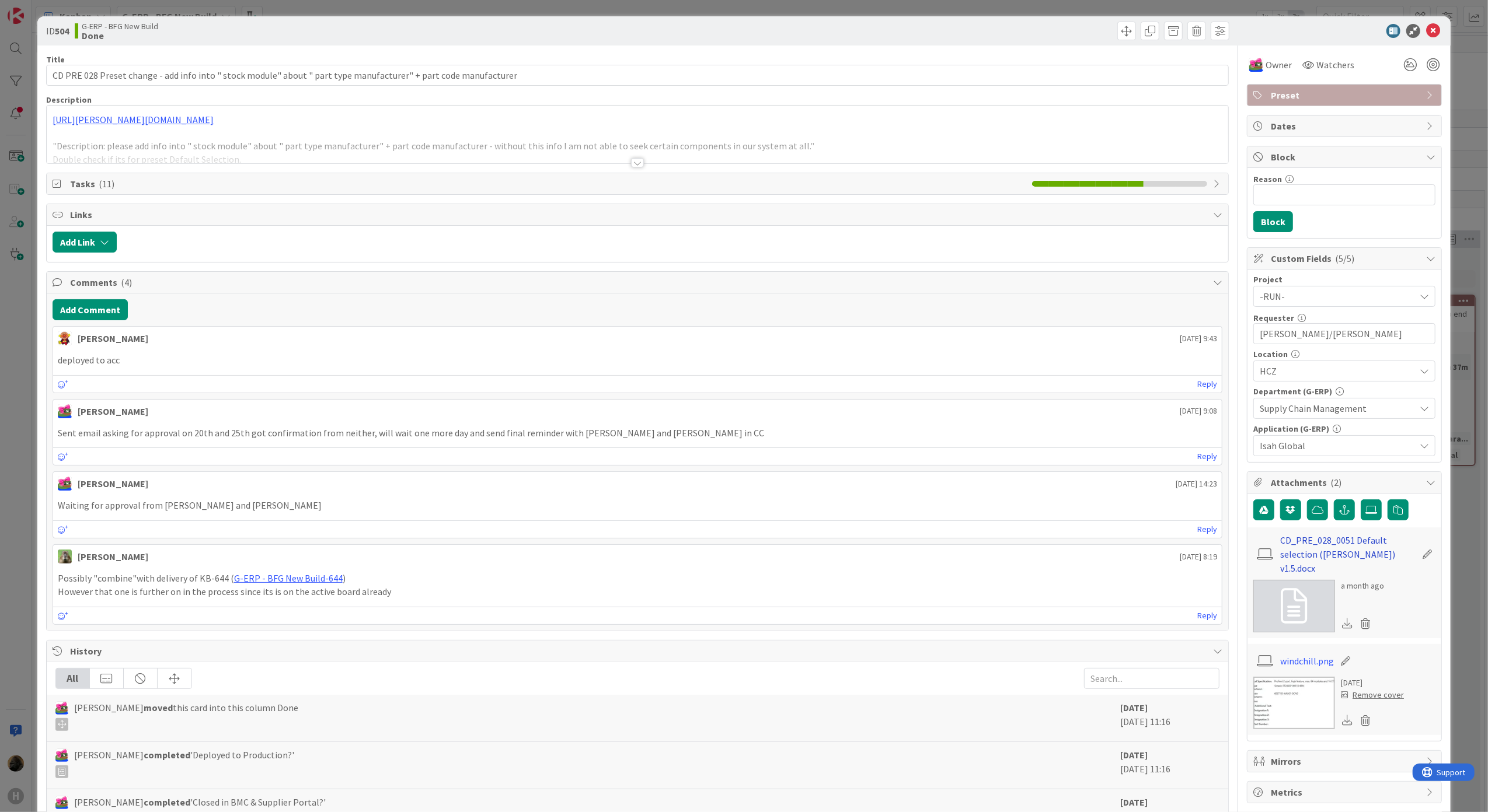
click at [1297, 558] on link "CD_PRE_028_0051 Default selection ([PERSON_NAME]) v1.5.docx" at bounding box center [1348, 554] width 135 height 42
click at [615, 392] on div "Reply" at bounding box center [637, 383] width 1170 height 18
